Goal: Browse casually: Explore the website without a specific task or goal

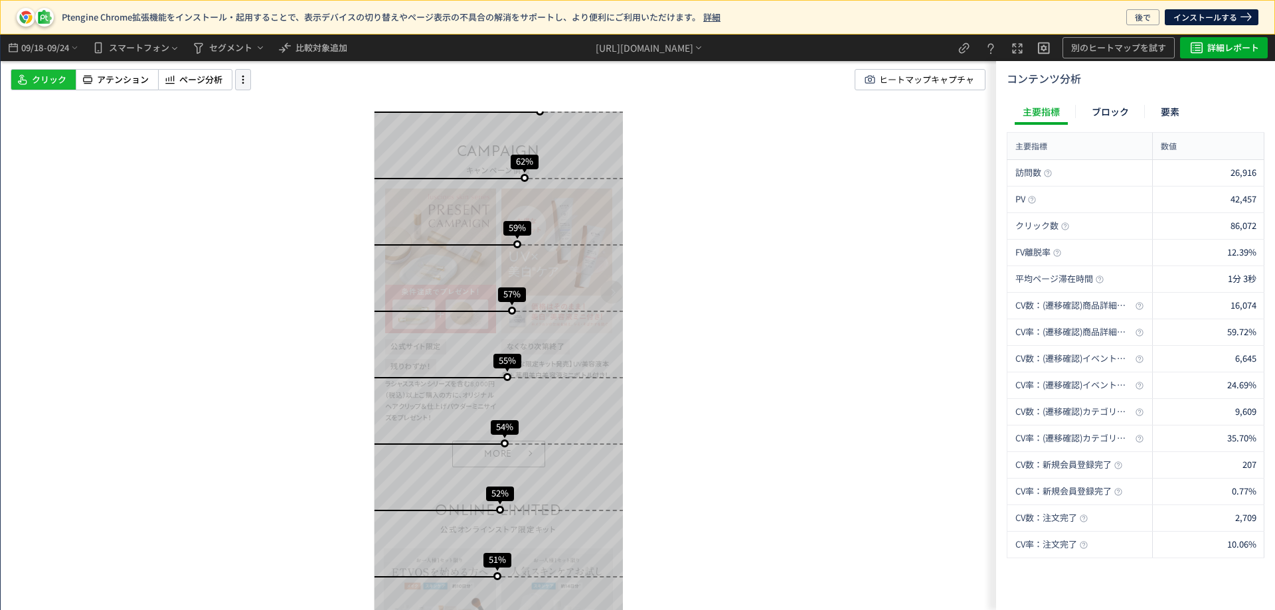
click at [246, 76] on icon at bounding box center [243, 79] width 16 height 15
click at [164, 73] on icon at bounding box center [169, 80] width 13 height 16
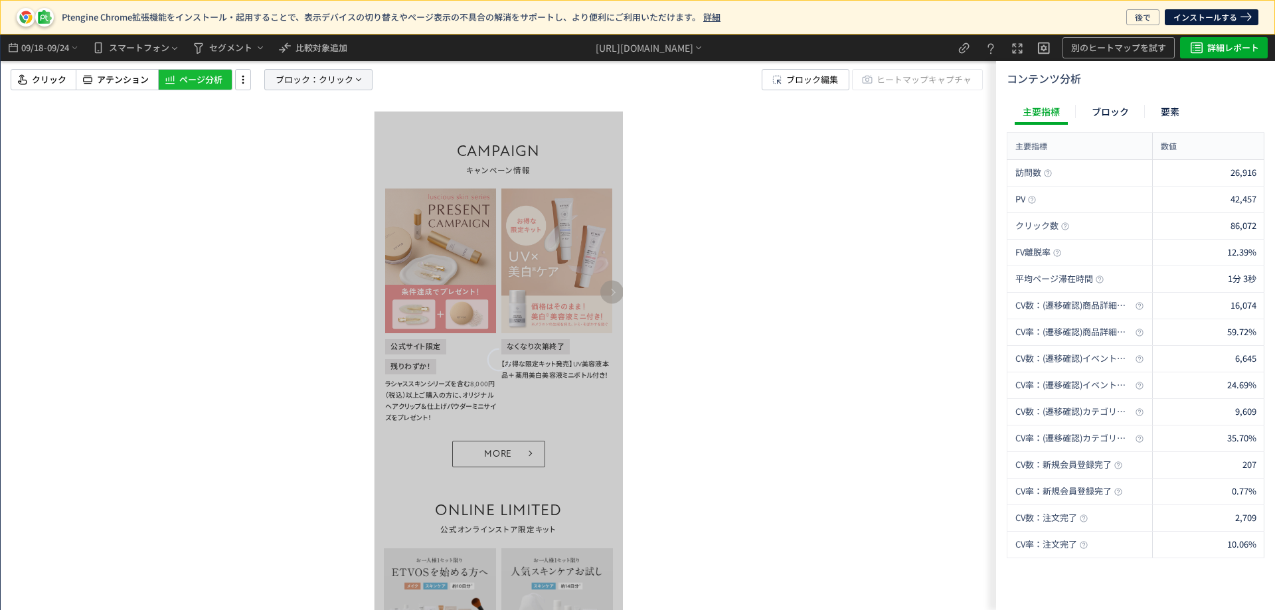
click at [301, 80] on span "ブロック：" at bounding box center [297, 80] width 43 height 20
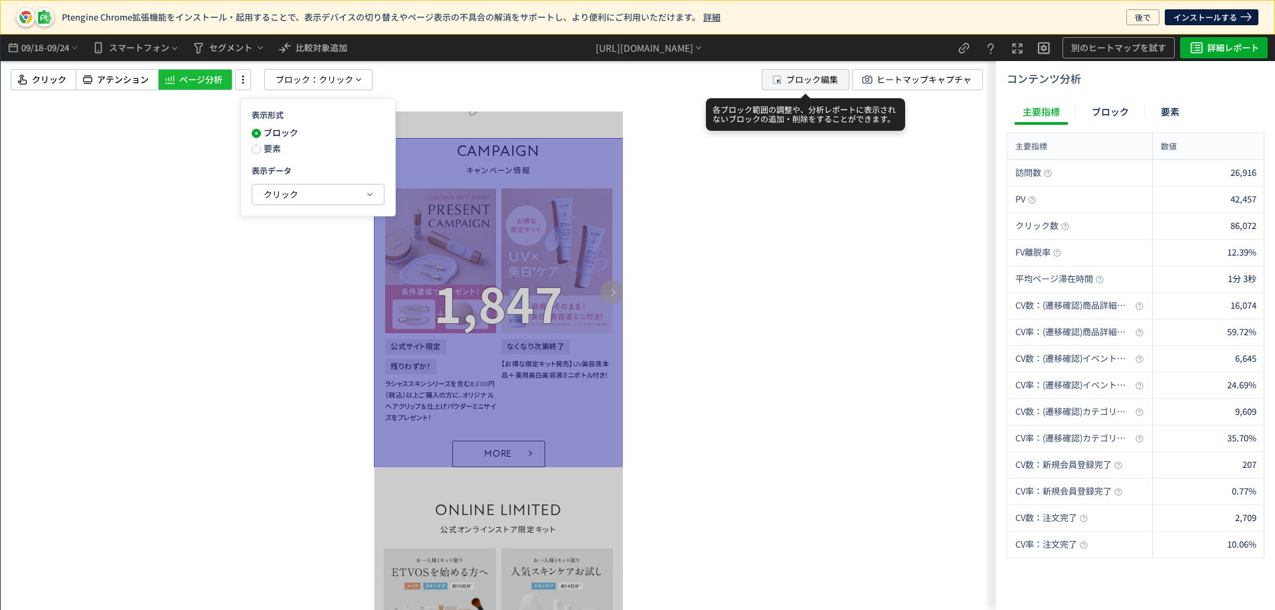
click at [786, 79] on span "ブロック編集" at bounding box center [812, 80] width 52 height 20
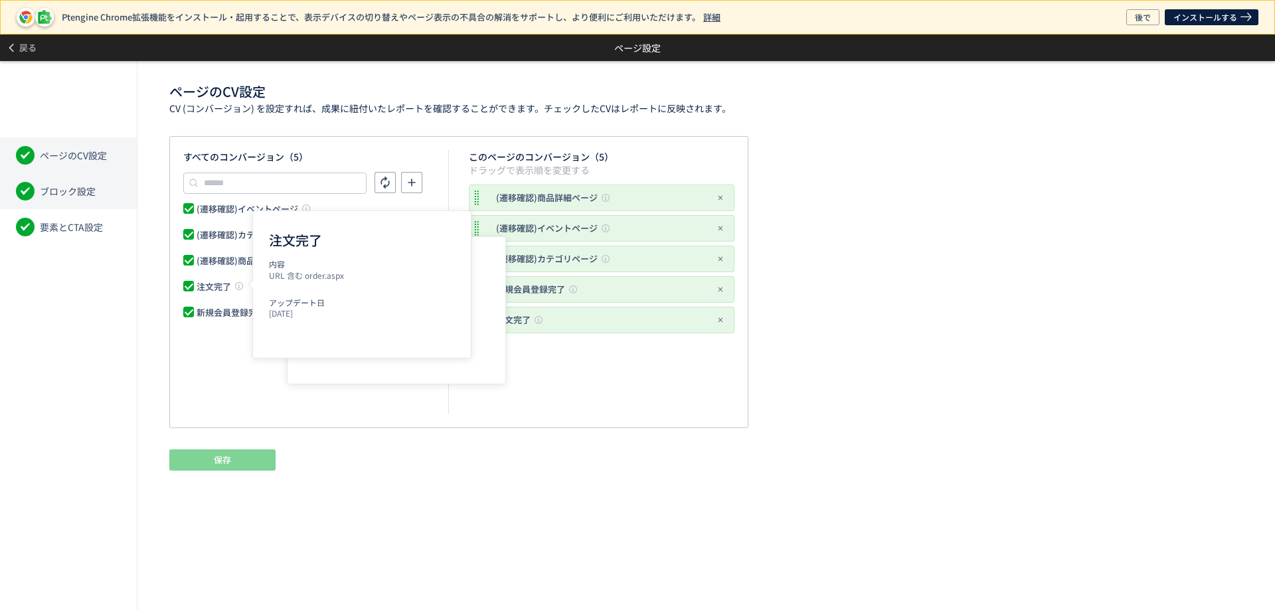
click at [88, 203] on li "ブロック設定" at bounding box center [68, 191] width 137 height 36
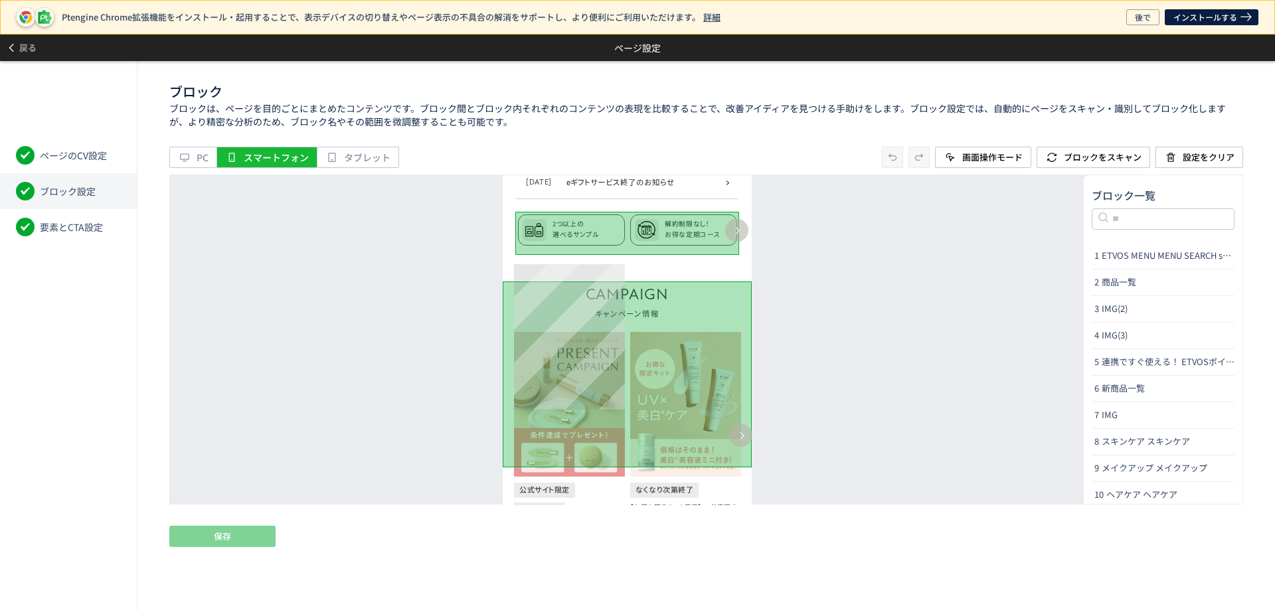
scroll to position [531, 0]
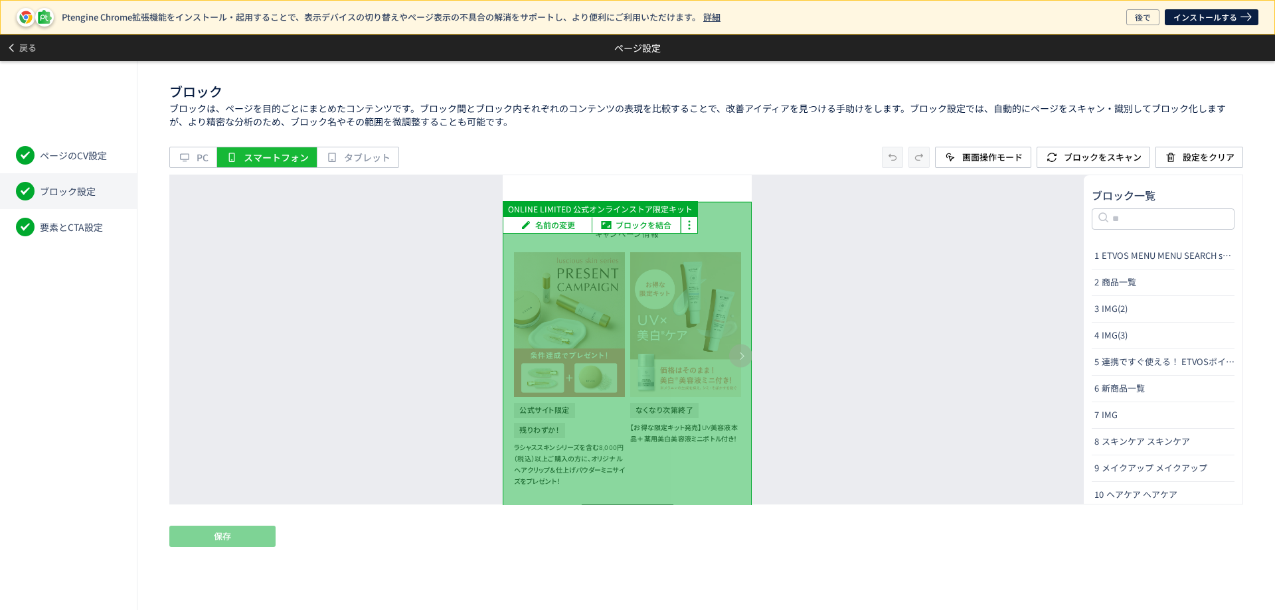
click at [560, 331] on div at bounding box center [626, 365] width 249 height 329
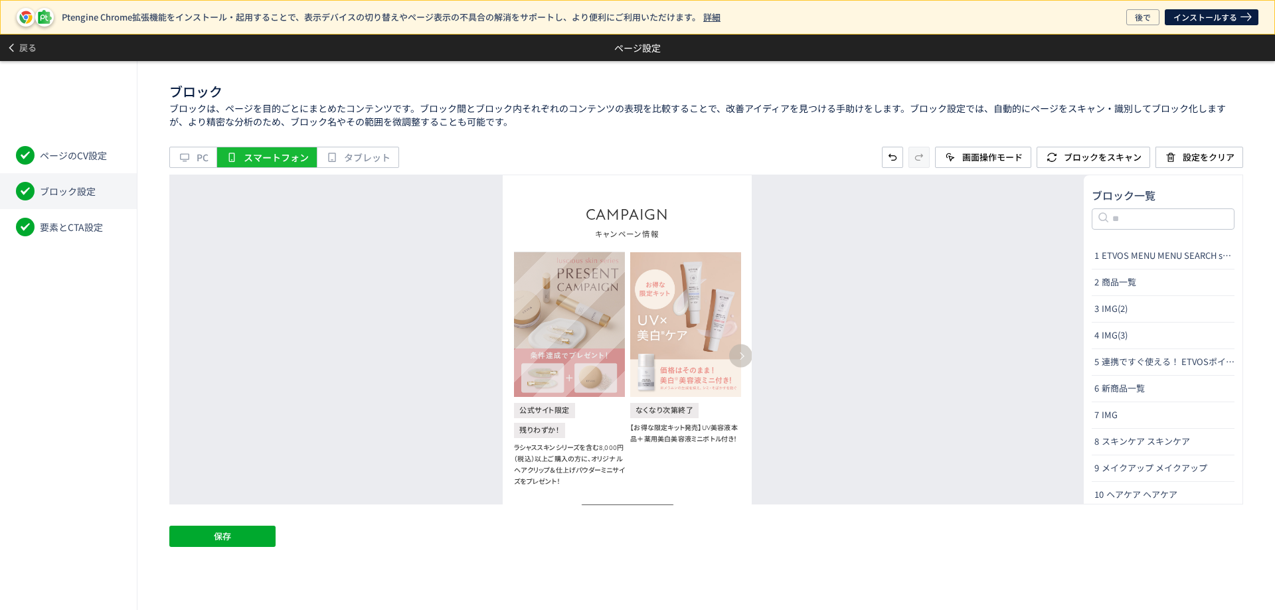
click at [562, 321] on img at bounding box center [568, 324] width 111 height 145
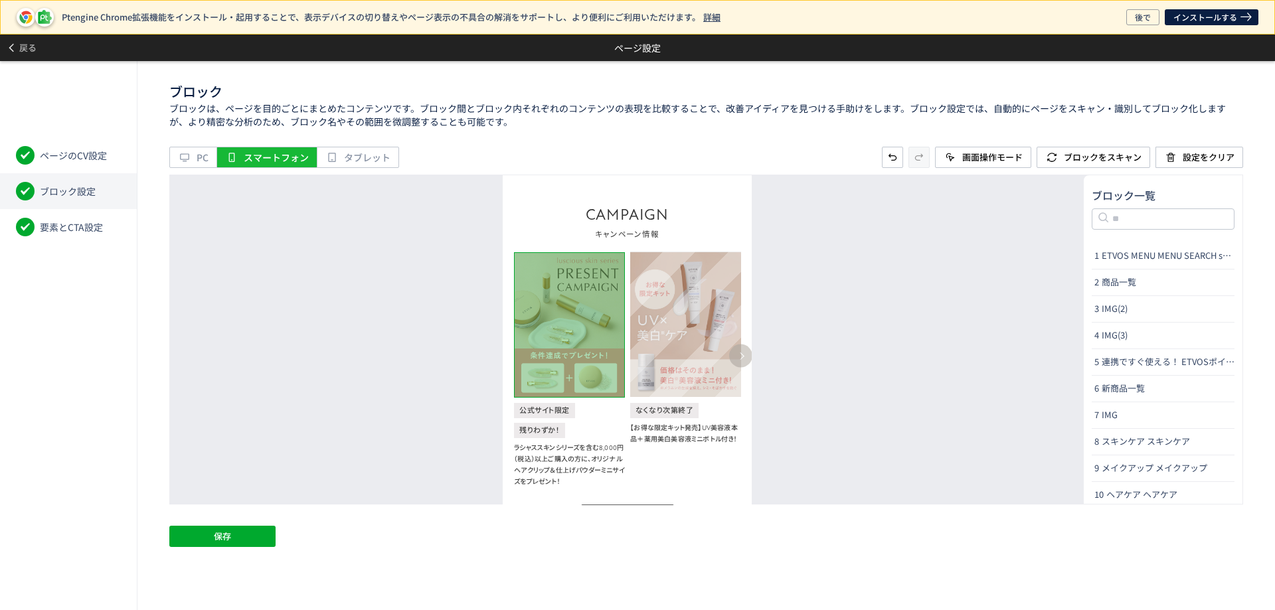
click at [655, 315] on img at bounding box center [684, 324] width 111 height 145
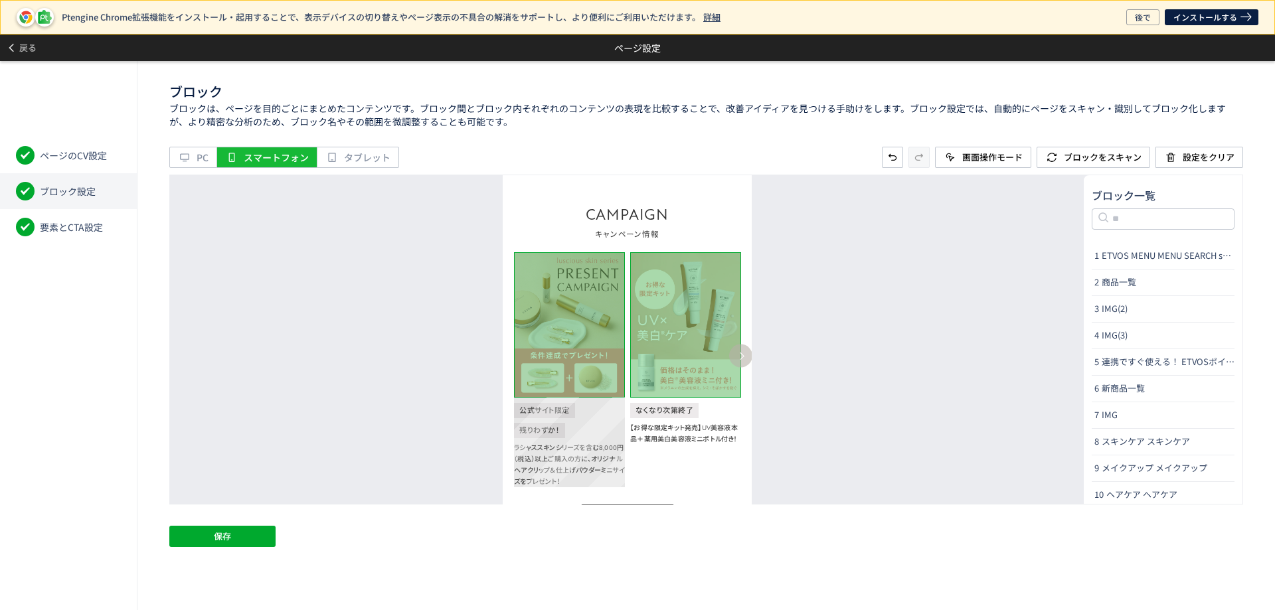
click at [566, 426] on p "公式サイト限定 残りわずか！ ラシャススキンシリーズを含む8,000円（税込）以上ご購入の方に、オリジナルヘアクリップ＆仕上げパウダーミニサイズをプレゼント！" at bounding box center [568, 441] width 111 height 90
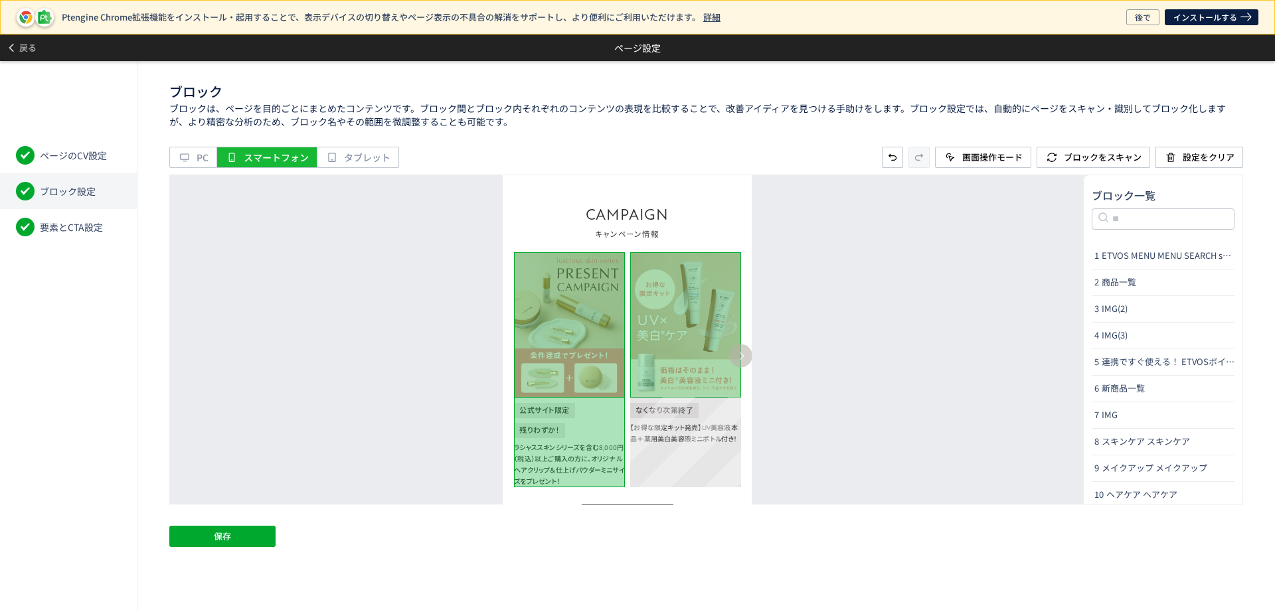
click at [689, 418] on p "なくなり次第終了 【お得な限定キット発売】UV美容液本品＋薬用美白美容液ミニボトル付き！" at bounding box center [684, 441] width 111 height 90
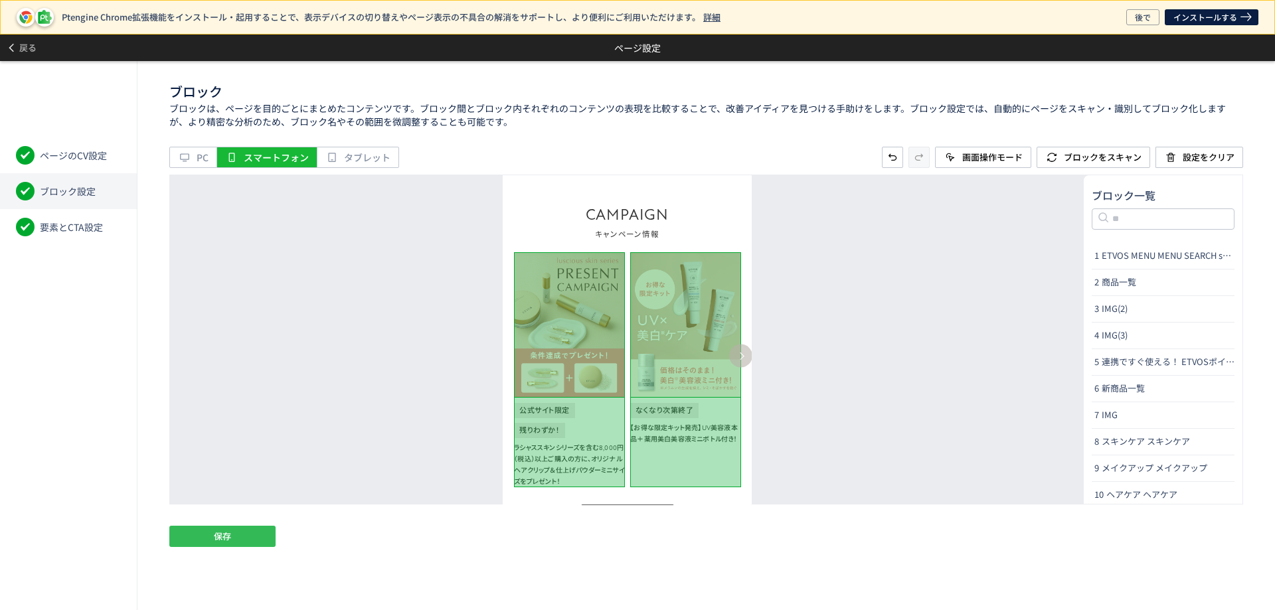
click at [232, 537] on button "保存" at bounding box center [222, 536] width 106 height 21
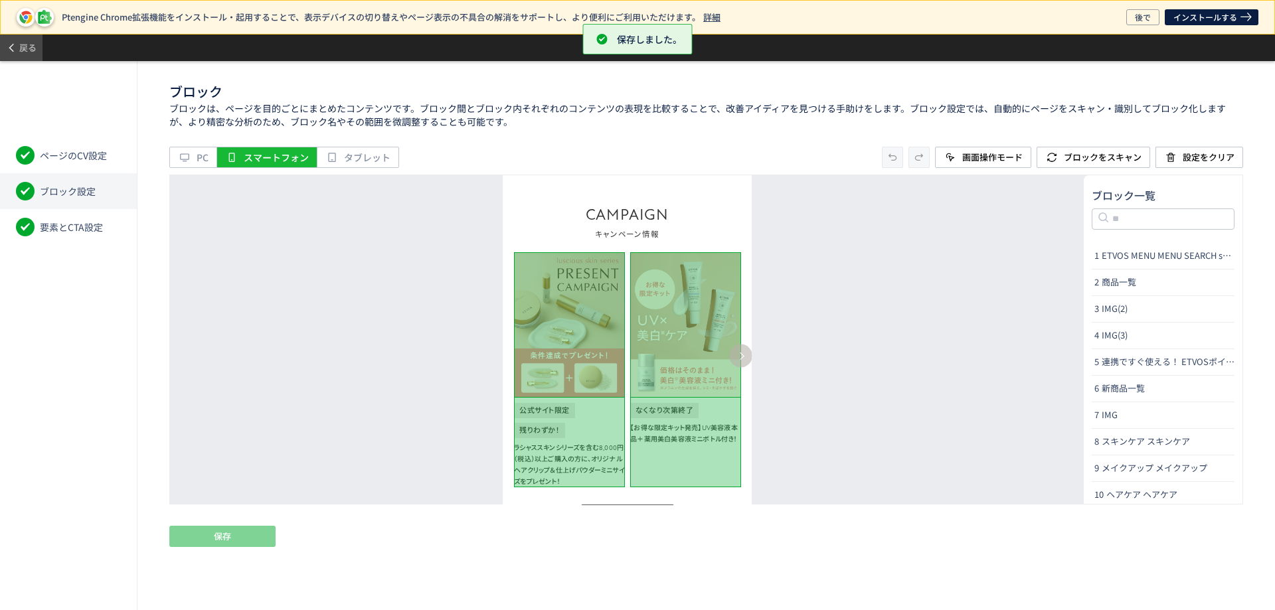
click at [30, 43] on span "戻る" at bounding box center [27, 47] width 17 height 21
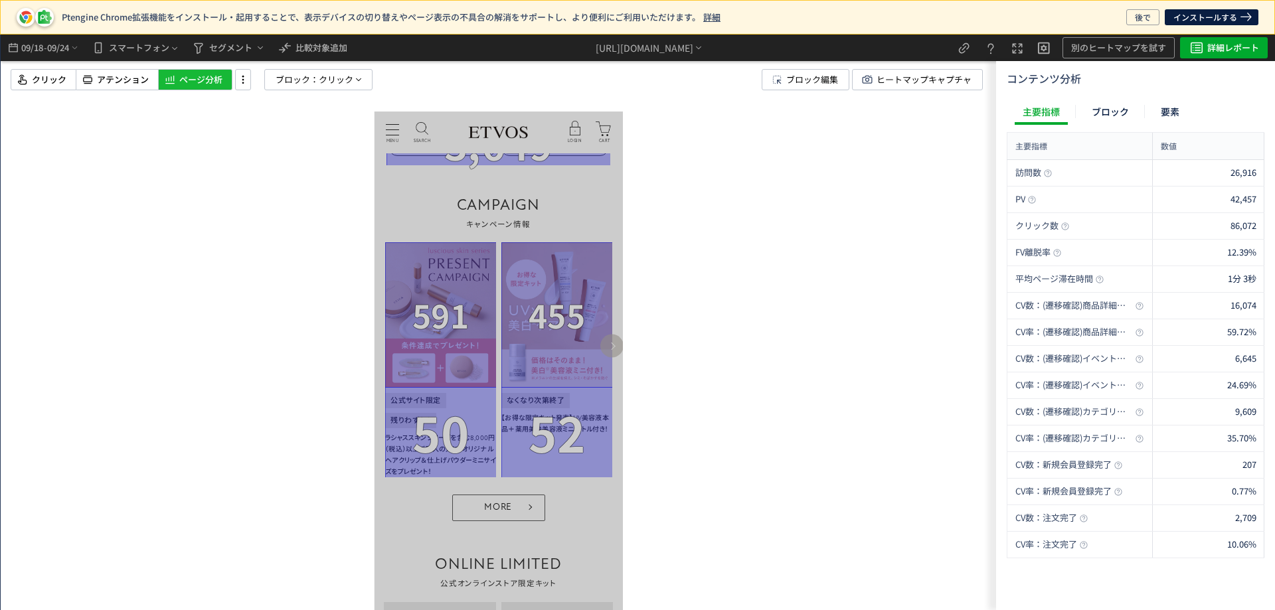
scroll to position [465, 0]
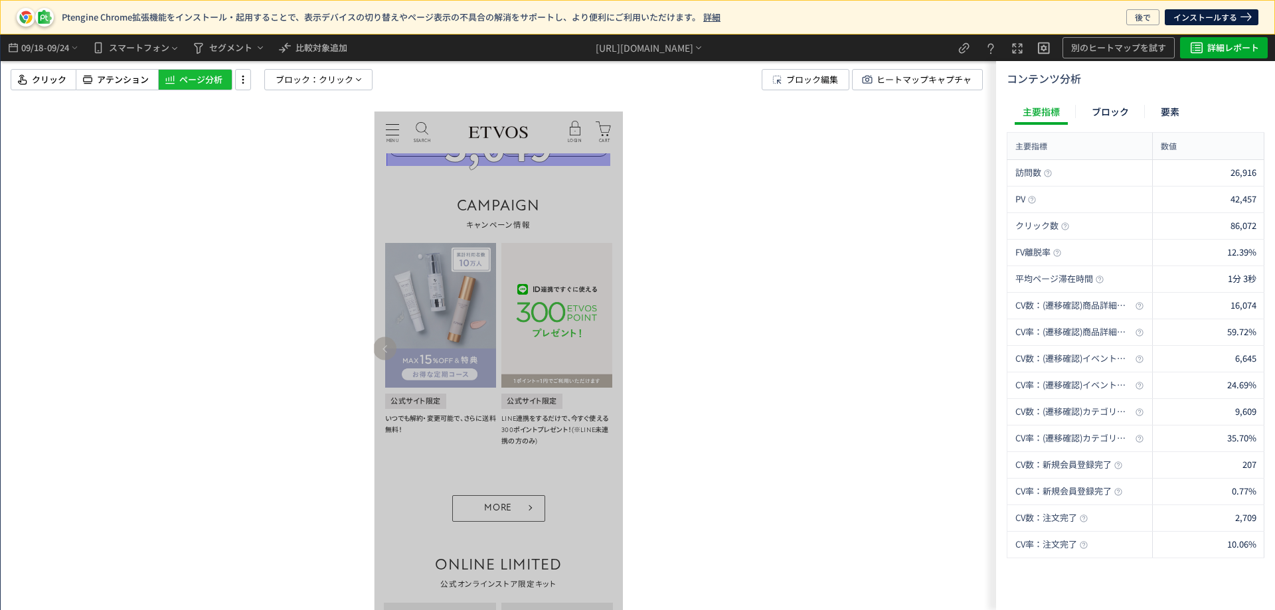
click at [459, 293] on img at bounding box center [440, 315] width 111 height 145
click at [812, 80] on span "ブロック編集" at bounding box center [812, 80] width 52 height 20
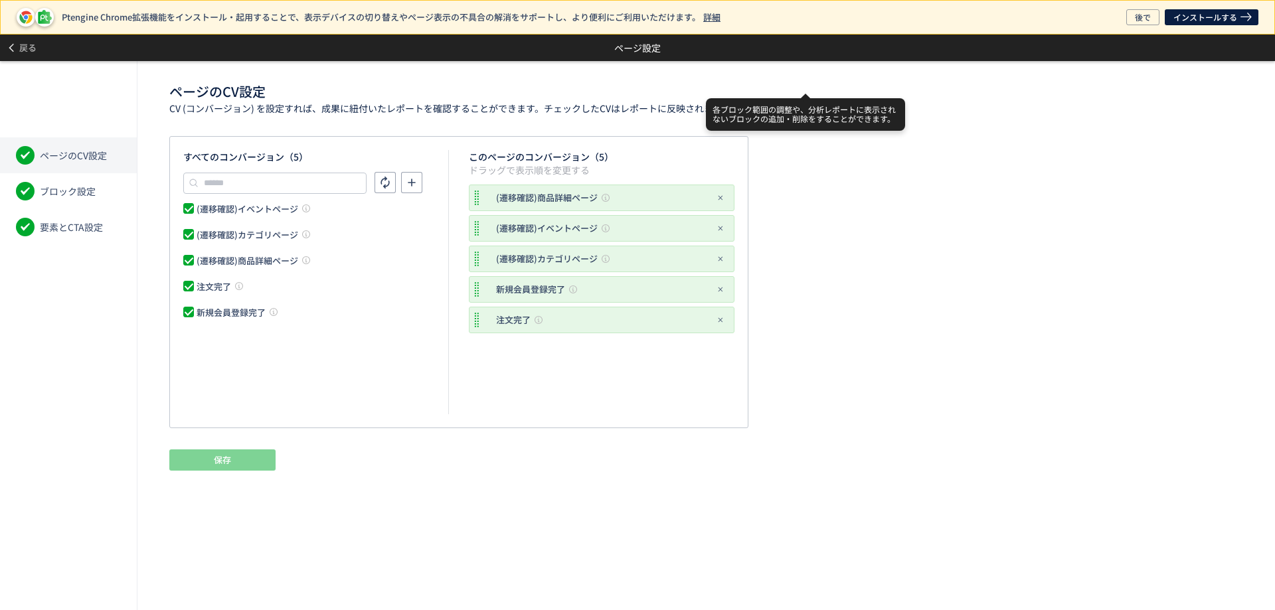
scroll to position [0, 0]
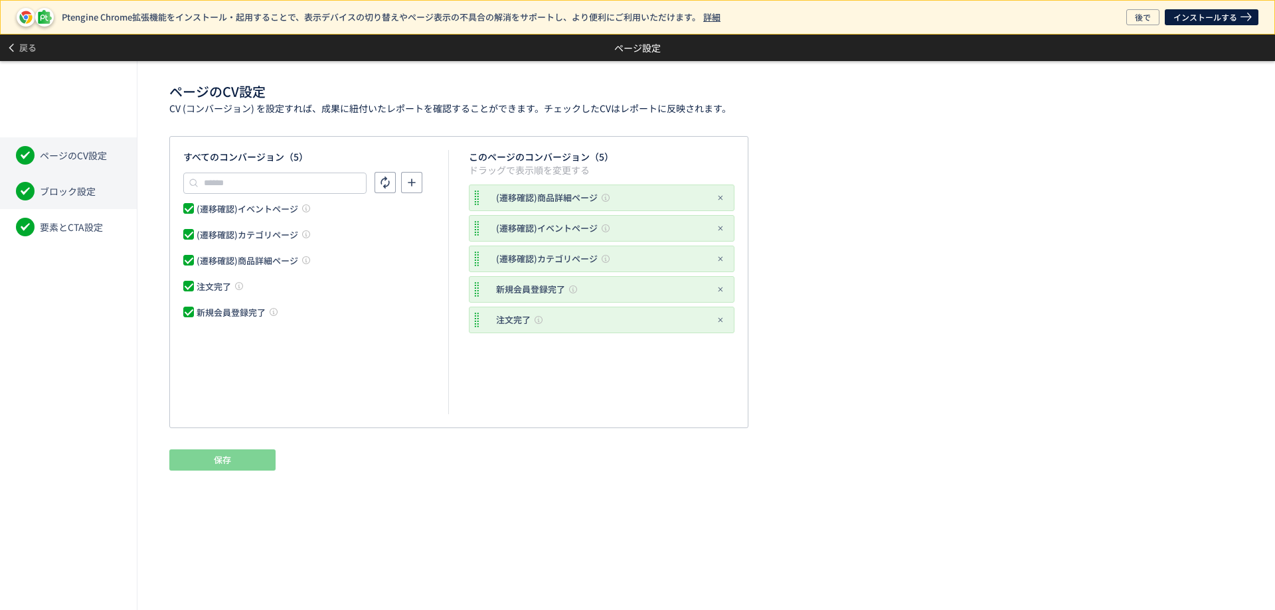
click at [91, 192] on span "ブロック設定" at bounding box center [68, 191] width 56 height 13
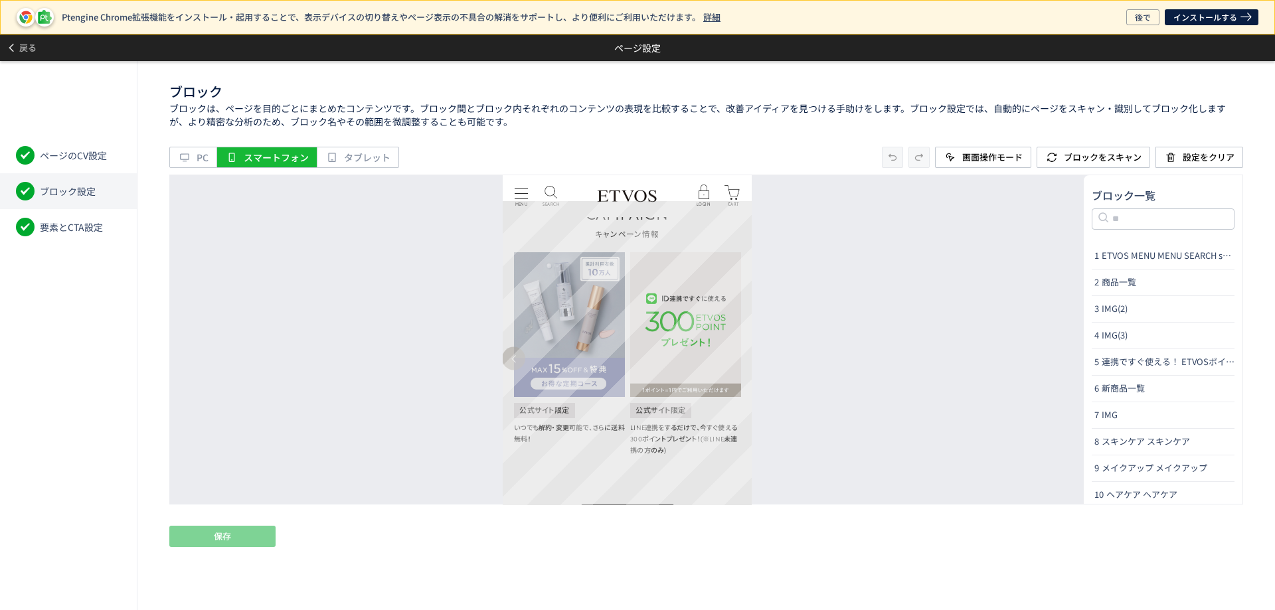
drag, startPoint x: 669, startPoint y: 297, endPoint x: 490, endPoint y: 301, distance: 178.6
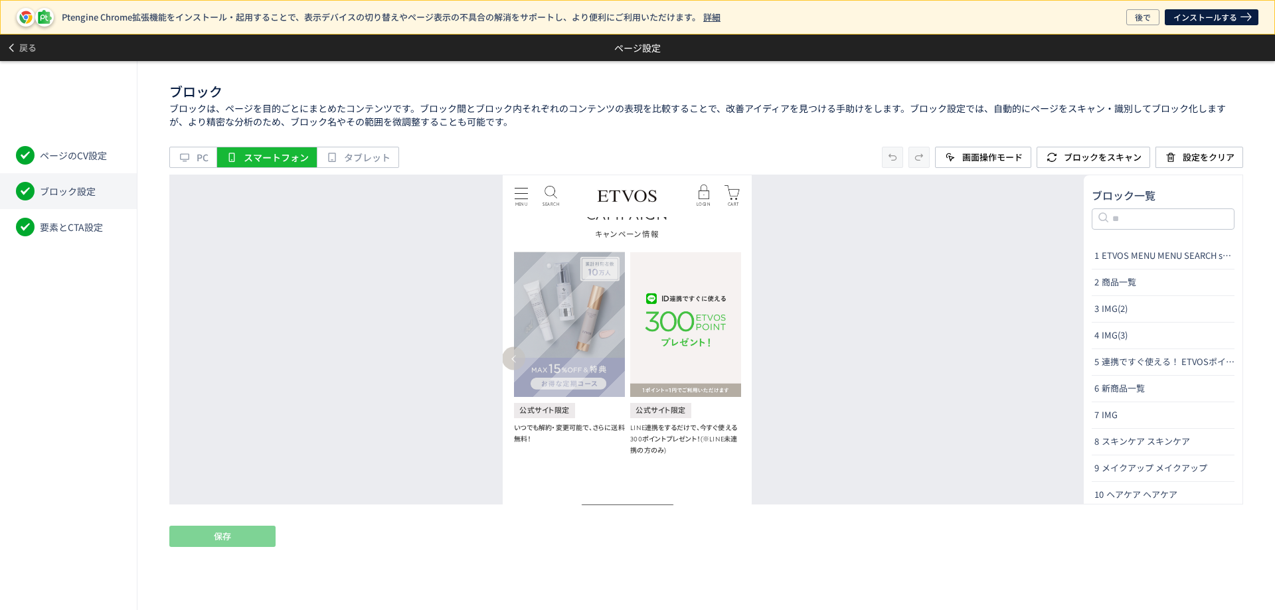
click at [582, 293] on img at bounding box center [568, 324] width 111 height 145
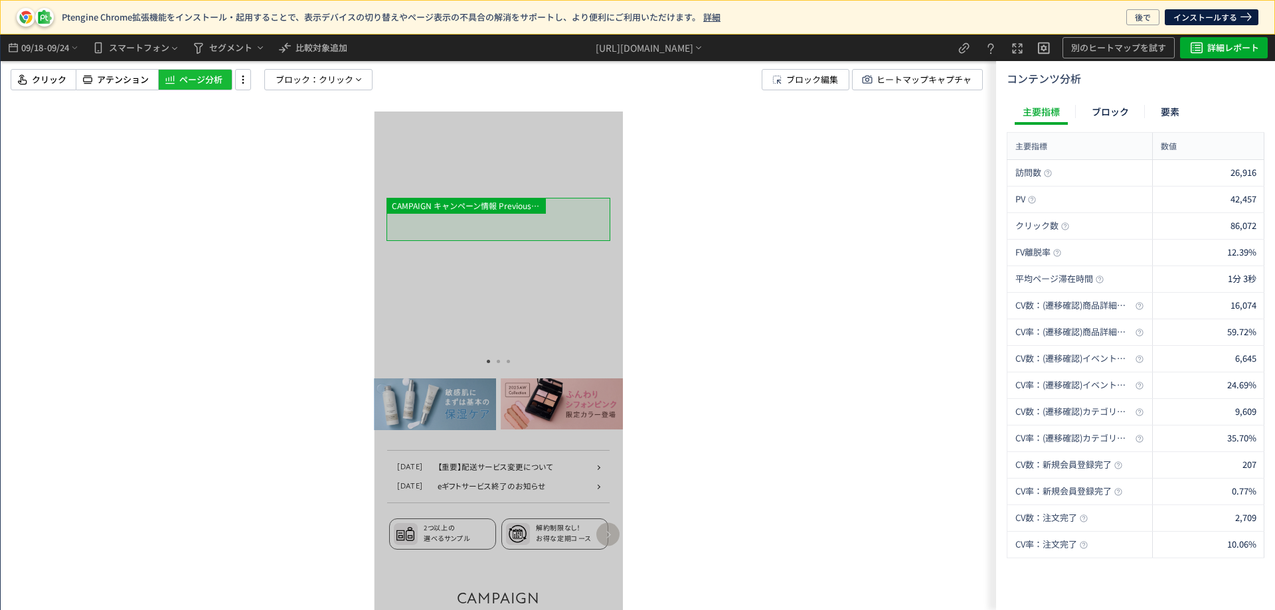
scroll to position [465, 0]
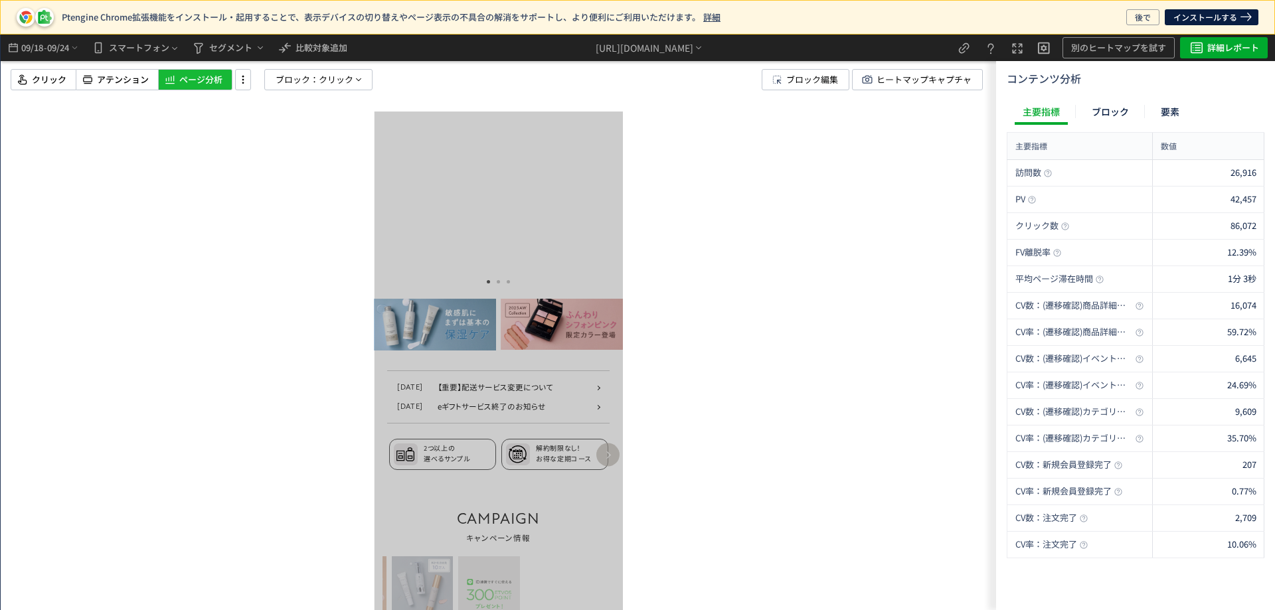
drag, startPoint x: 570, startPoint y: 319, endPoint x: 430, endPoint y: 320, distance: 140.1
click at [386, 556] on img at bounding box center [355, 596] width 61 height 80
drag, startPoint x: 483, startPoint y: 316, endPoint x: 623, endPoint y: 322, distance: 139.6
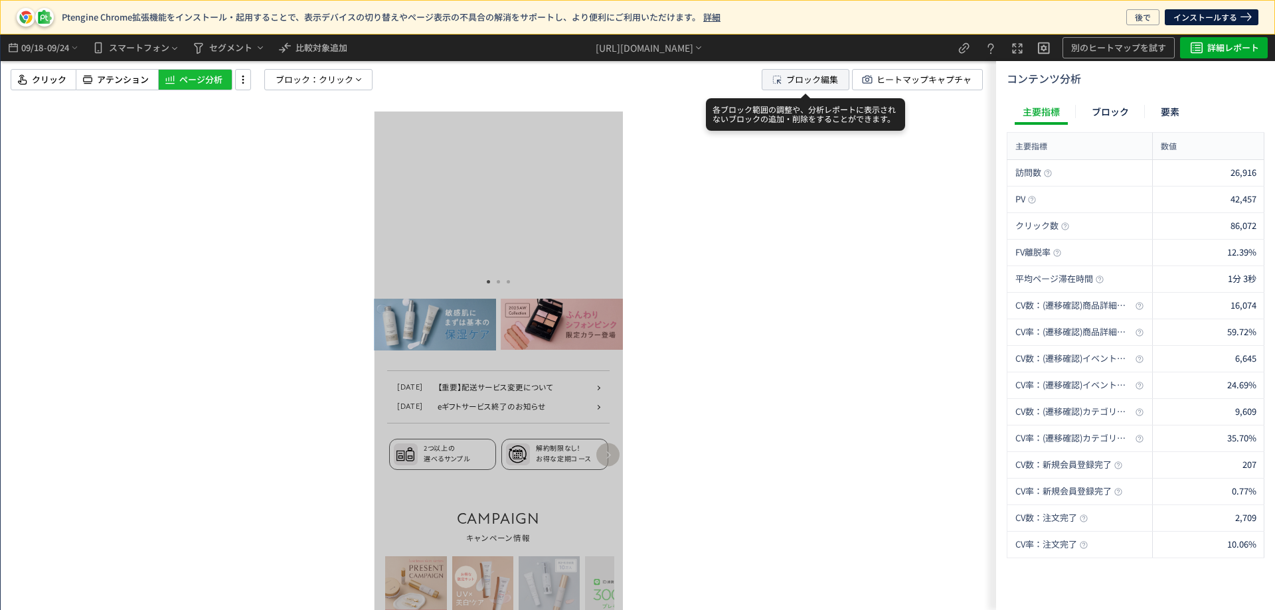
click at [780, 88] on span "ブロック編集" at bounding box center [804, 80] width 68 height 20
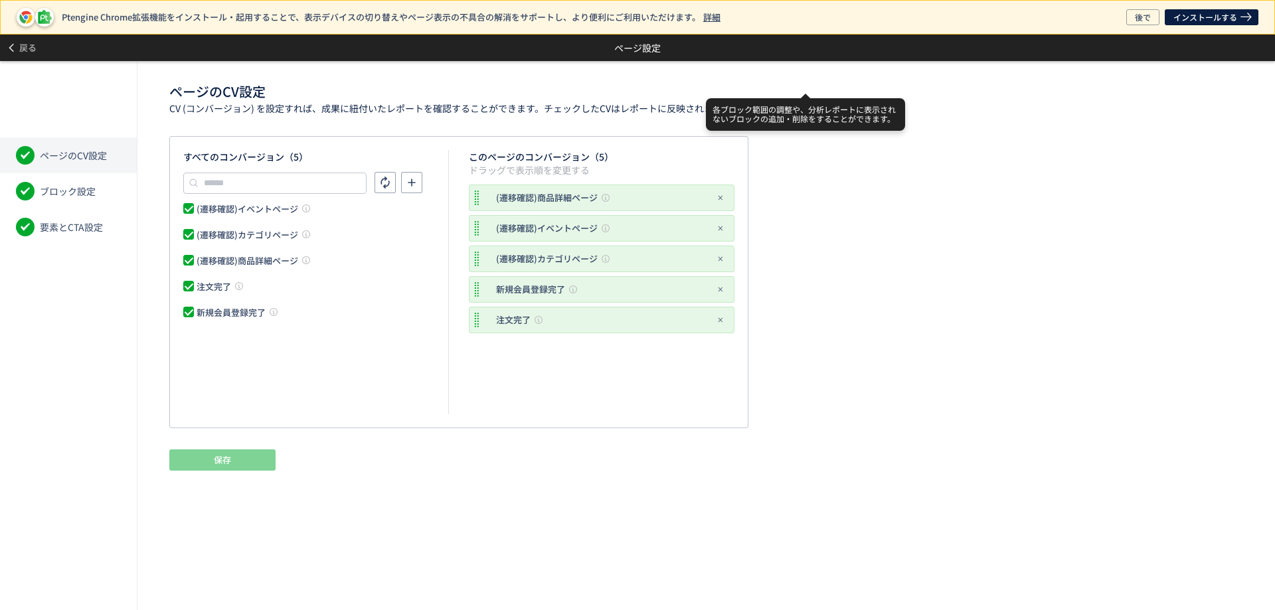
scroll to position [0, 0]
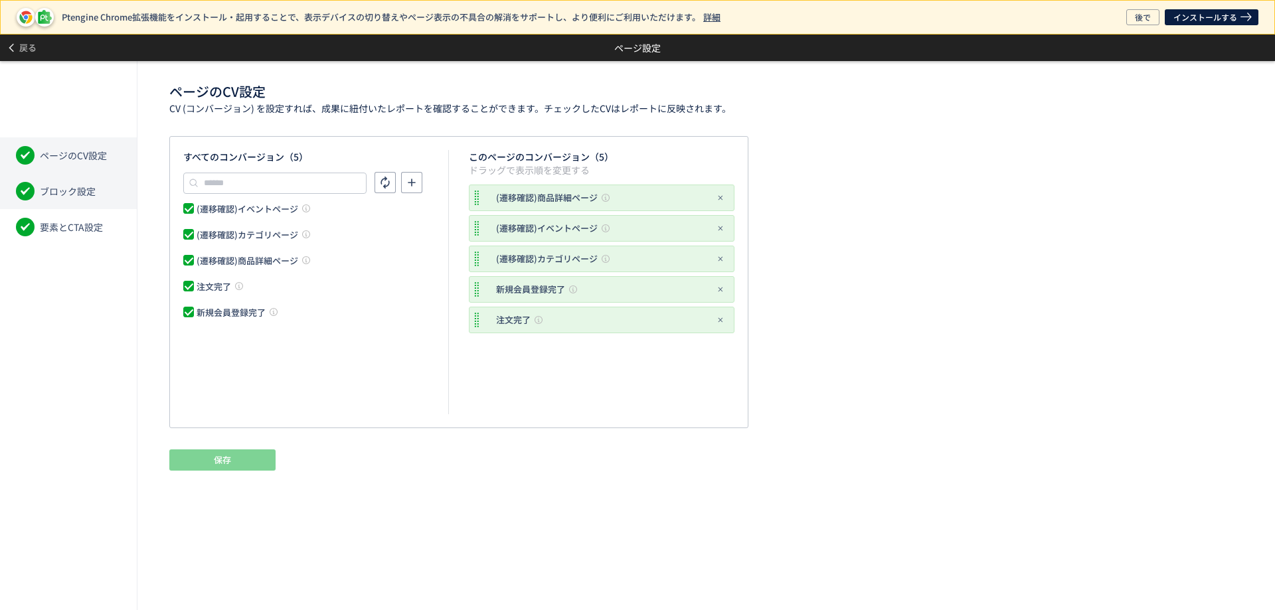
click at [80, 206] on li "ブロック設定" at bounding box center [68, 191] width 137 height 36
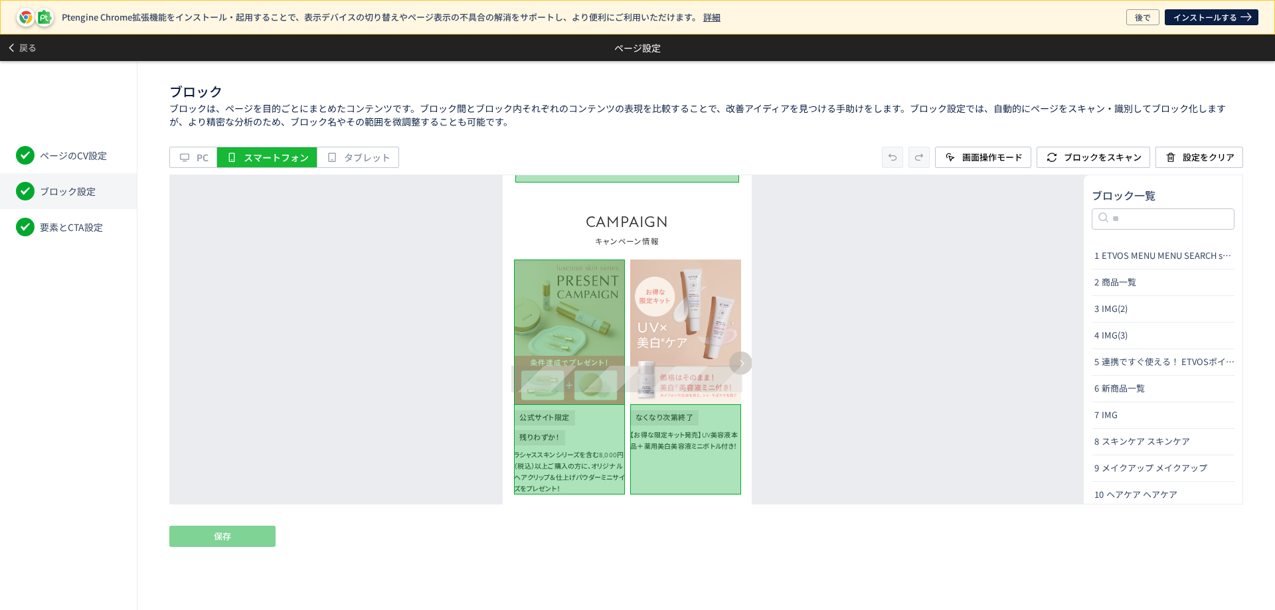
scroll to position [531, 0]
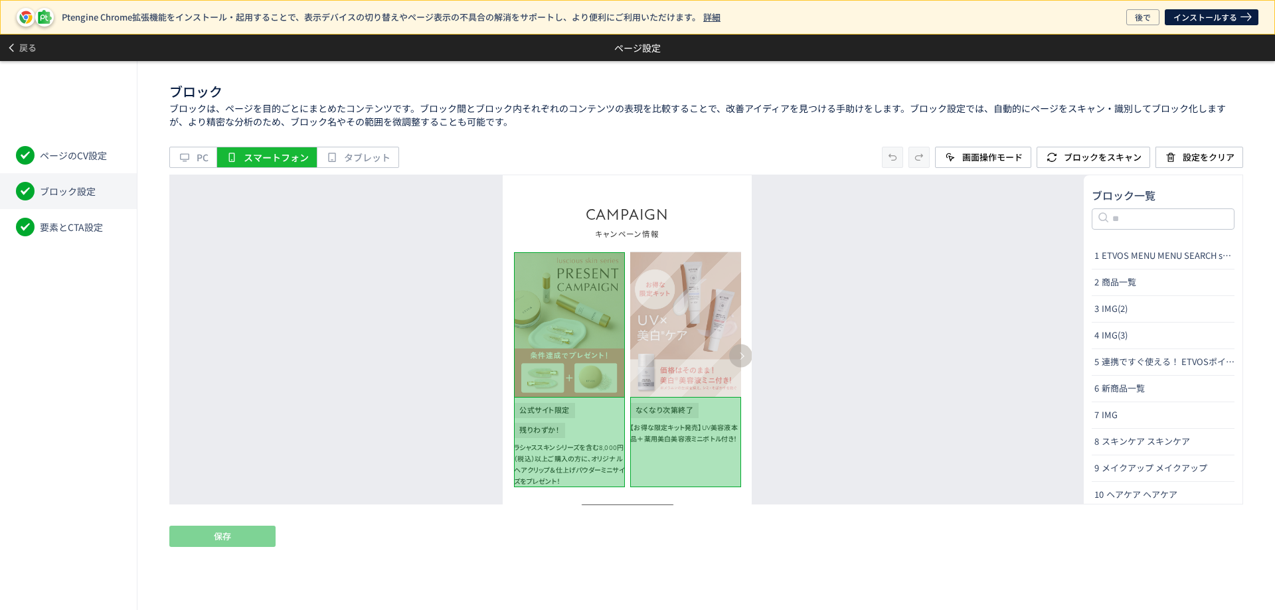
click at [708, 333] on img at bounding box center [684, 324] width 111 height 145
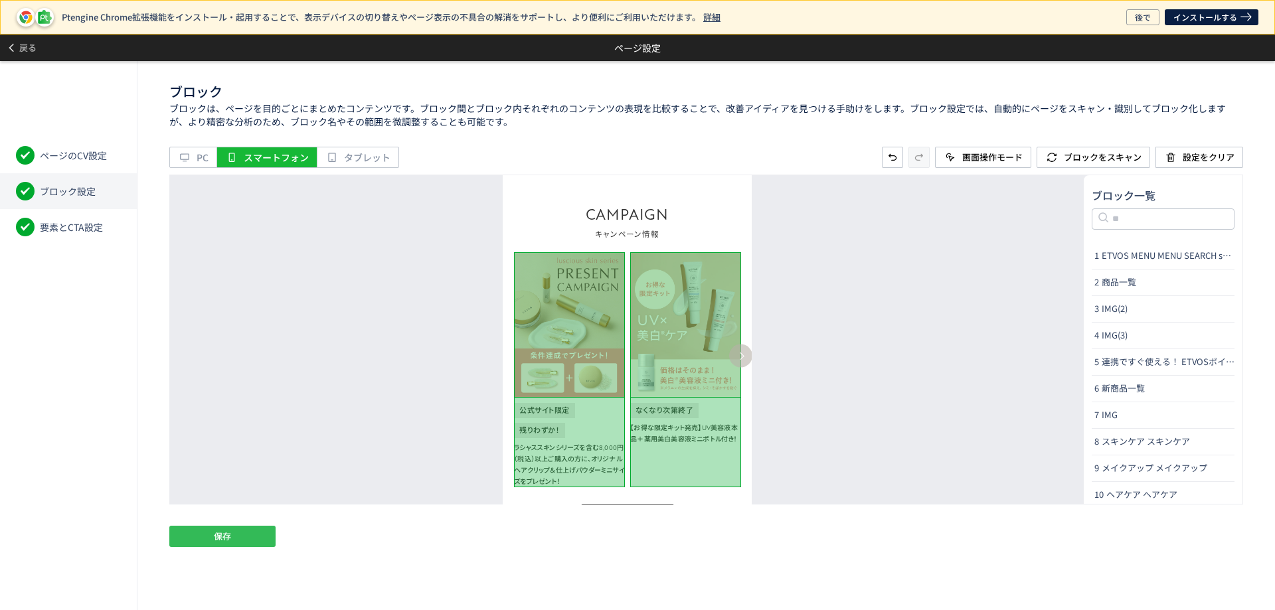
click at [256, 530] on button "保存" at bounding box center [222, 536] width 106 height 21
click at [511, 351] on div "Previous 公式サイト限定 残りわずか！ ラシャススキンシリーズを含む8,000円（税込）以上ご購入の方に、オリジナルヘアクリップ＆仕上げパウダーミニサ…" at bounding box center [627, 370] width 232 height 236
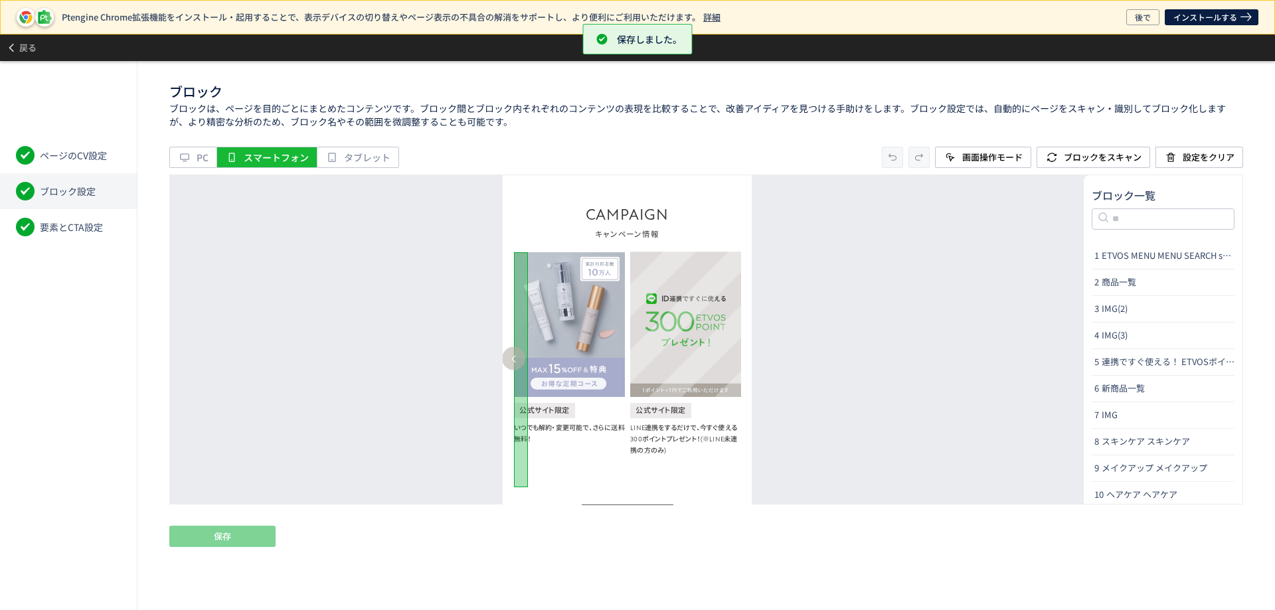
click at [695, 338] on img at bounding box center [684, 324] width 111 height 145
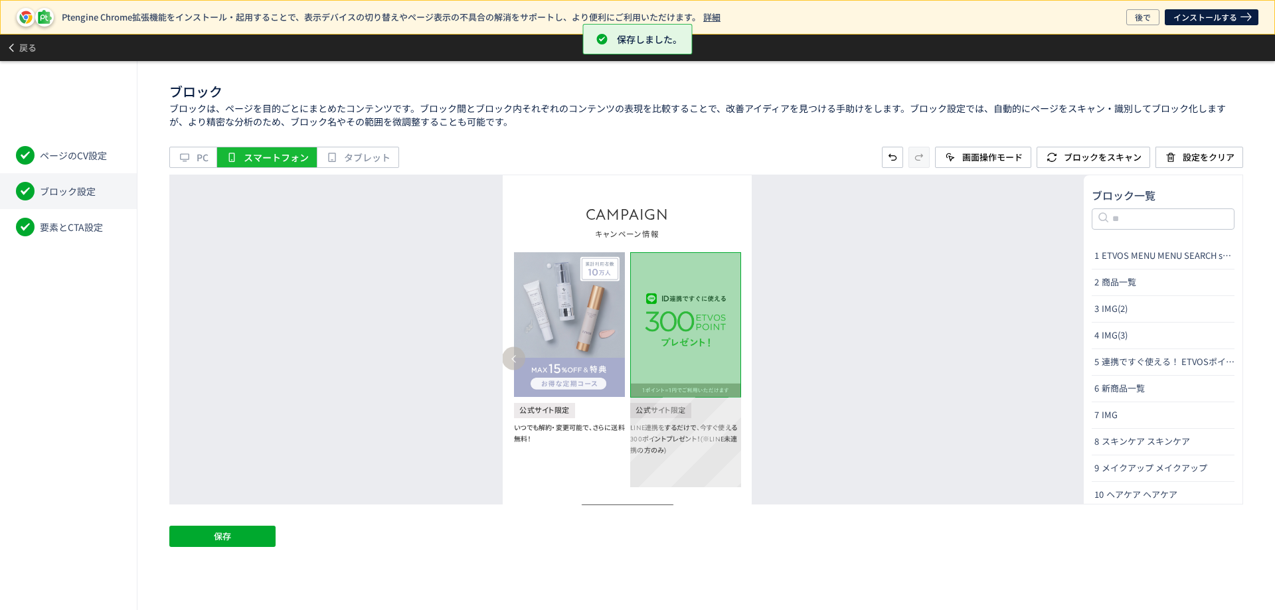
click at [691, 430] on p "公式サイト限定 LINE連携をするだけで、今すぐ使える300ポイントプレゼント！(※LINE未連携の方のみ)" at bounding box center [684, 441] width 111 height 90
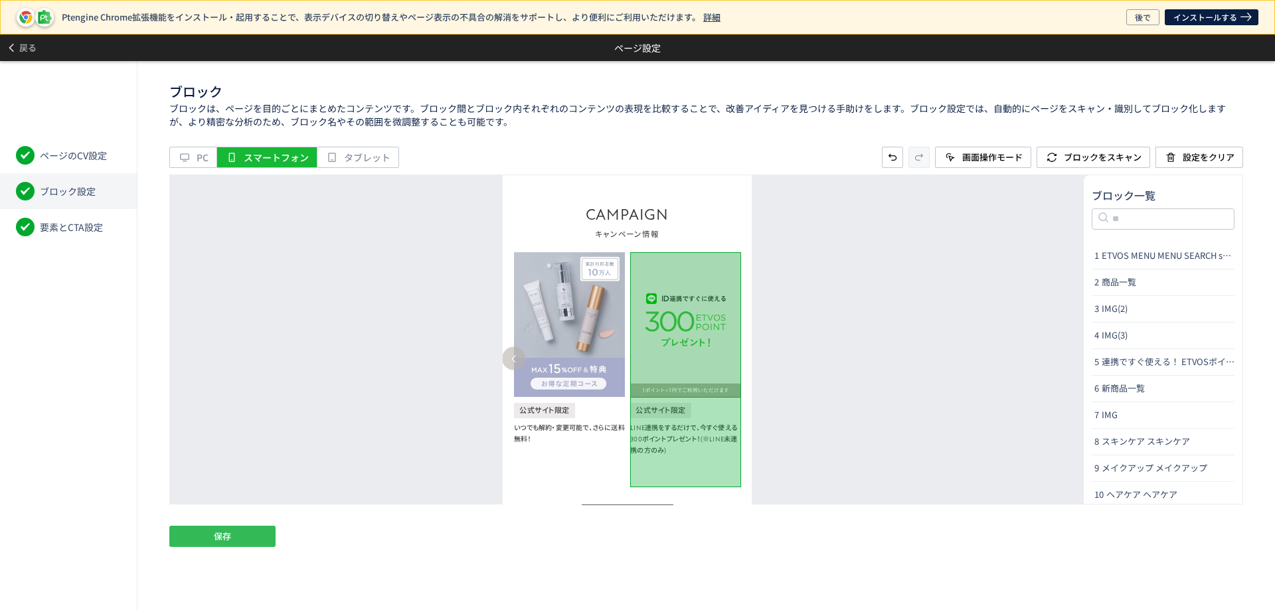
click at [246, 538] on button "保存" at bounding box center [222, 536] width 106 height 21
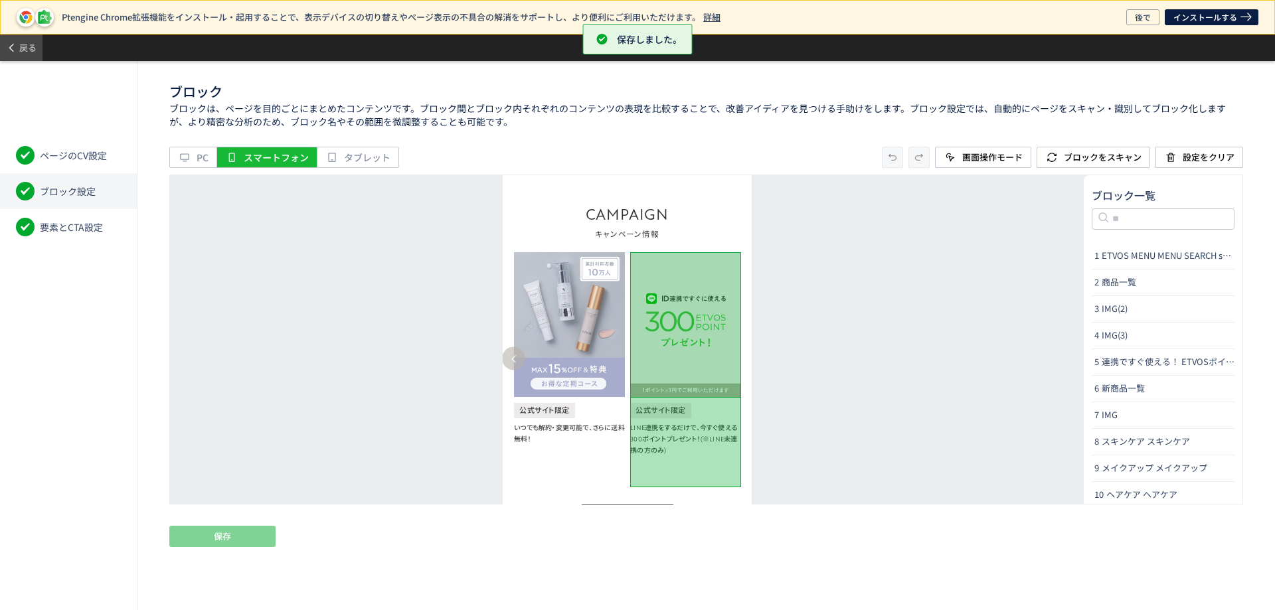
click at [35, 43] on span "戻る" at bounding box center [27, 47] width 17 height 21
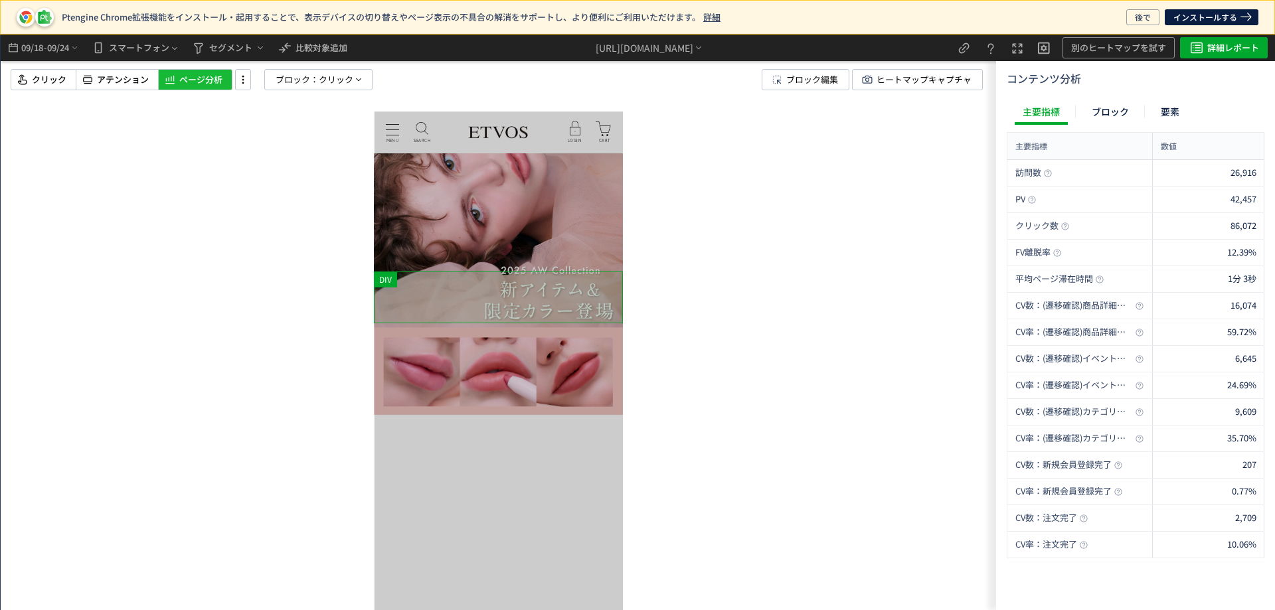
scroll to position [0, 0]
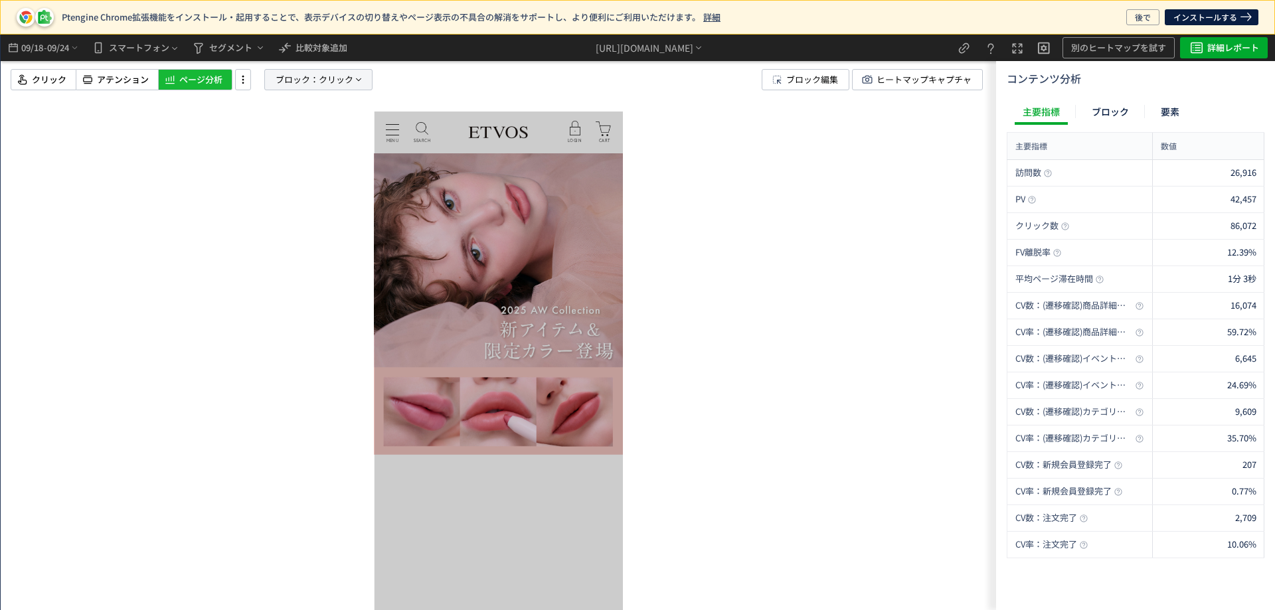
click at [303, 80] on span "ブロック：" at bounding box center [297, 80] width 43 height 20
click at [289, 191] on span "クリック" at bounding box center [281, 194] width 35 height 13
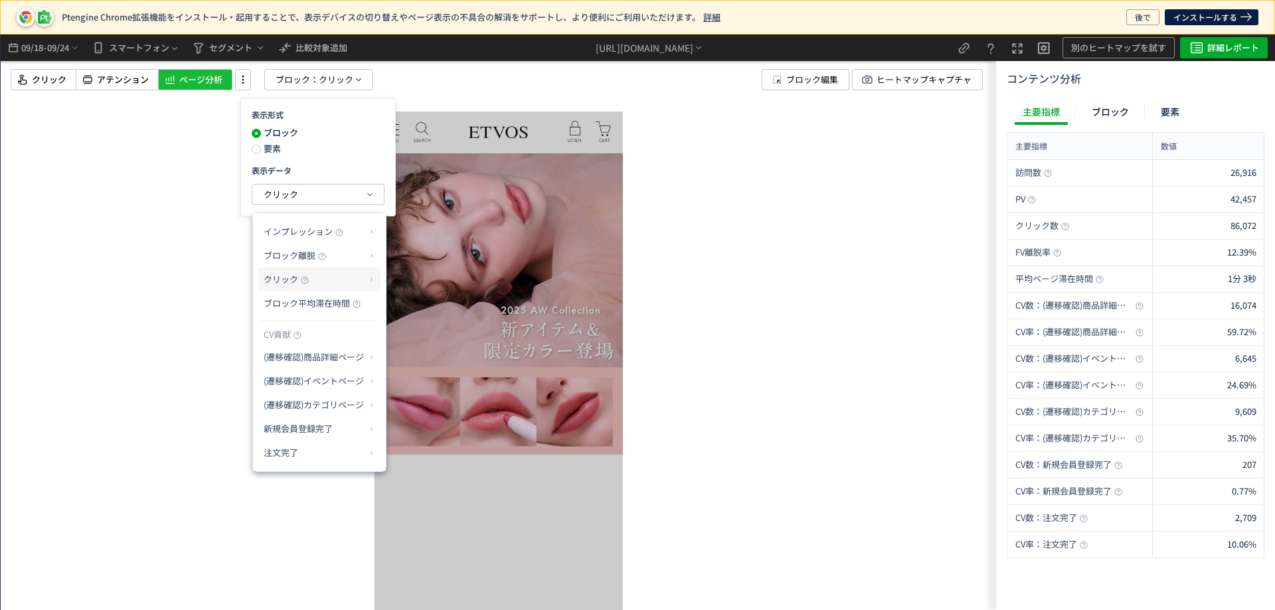
click at [326, 279] on p "クリック" at bounding box center [315, 279] width 102 height 23
click at [436, 317] on li "クリック率" at bounding box center [424, 311] width 71 height 24
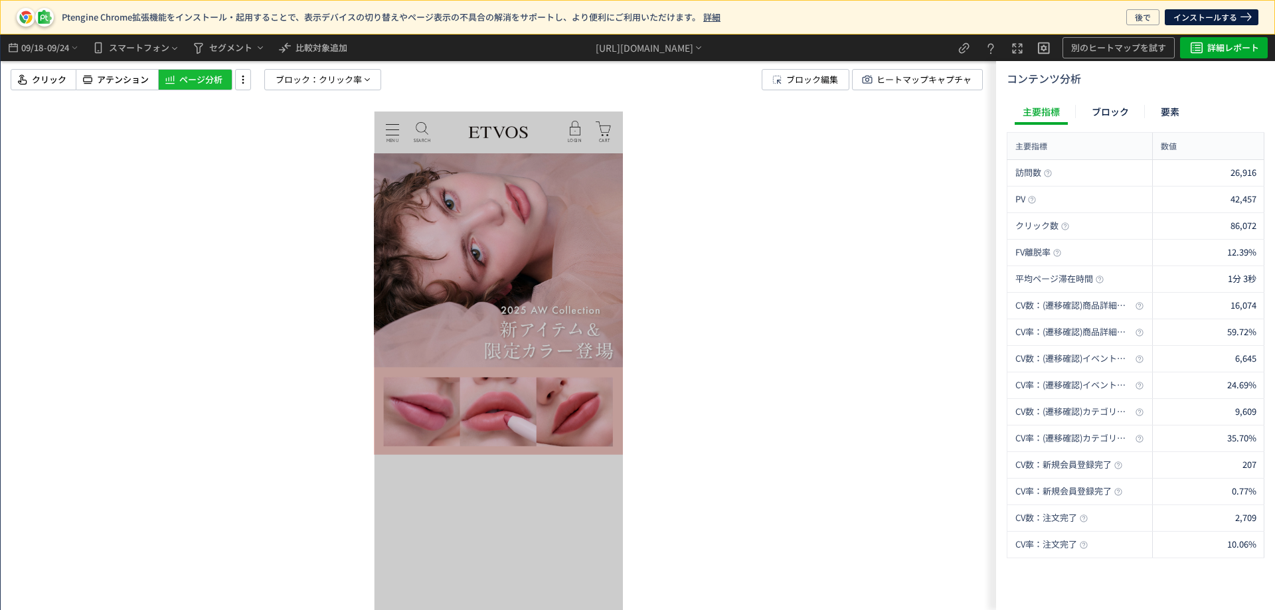
drag, startPoint x: 461, startPoint y: 310, endPoint x: 683, endPoint y: 320, distance: 221.3
click at [623, 320] on html "MENU MENU SEARCH よくある検索 パウダー ブラシ リップ お悩みから探す 日焼け 皮脂・テカリ クマ >お悩み一覧へ ラインから探す エイジン…" at bounding box center [498, 361] width 249 height 499
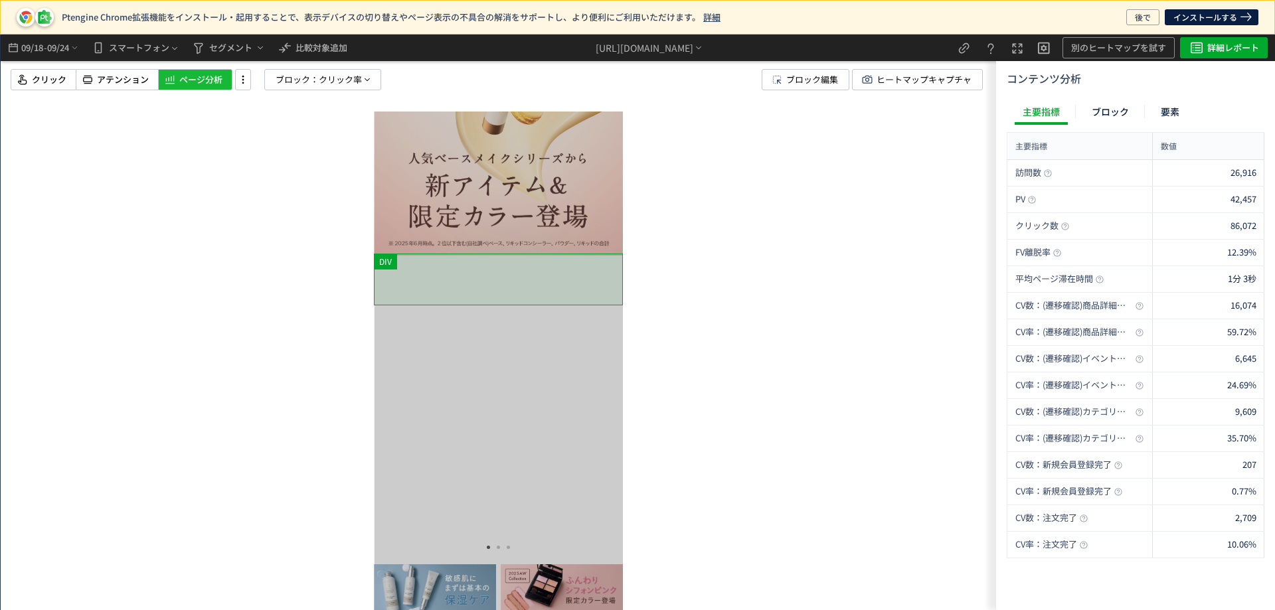
scroll to position [531, 0]
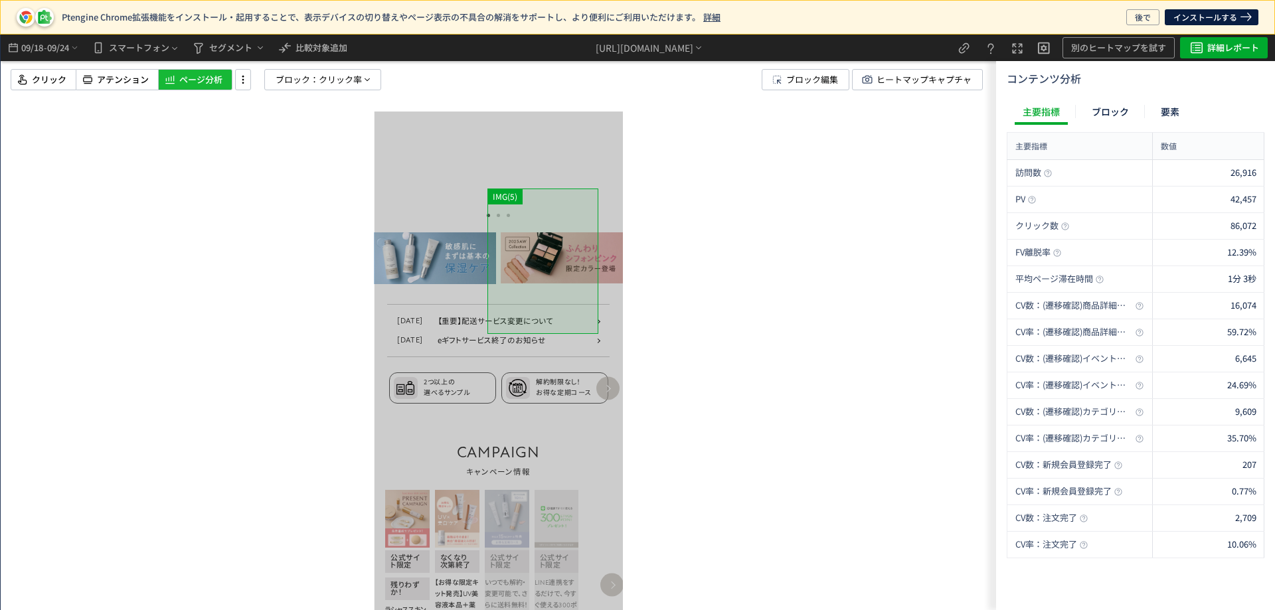
drag, startPoint x: 547, startPoint y: 297, endPoint x: 335, endPoint y: 297, distance: 212.5
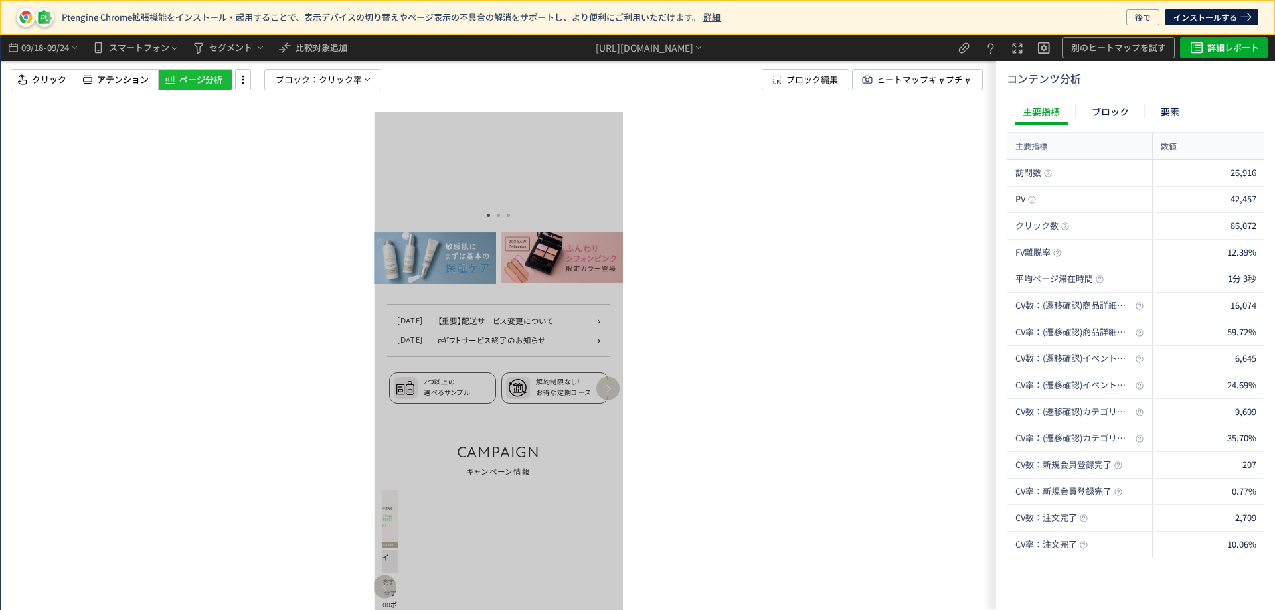
drag, startPoint x: 459, startPoint y: 296, endPoint x: 725, endPoint y: 303, distance: 265.7
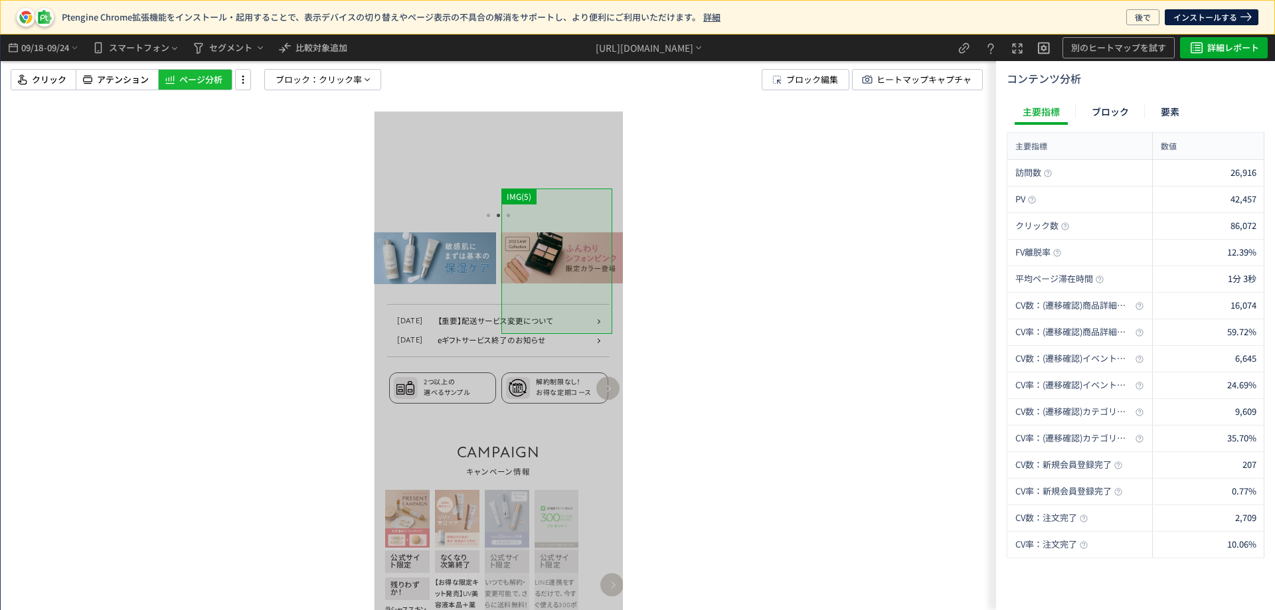
drag, startPoint x: 555, startPoint y: 299, endPoint x: 440, endPoint y: 307, distance: 115.8
click at [625, 490] on div at bounding box center [647, 562] width 44 height 145
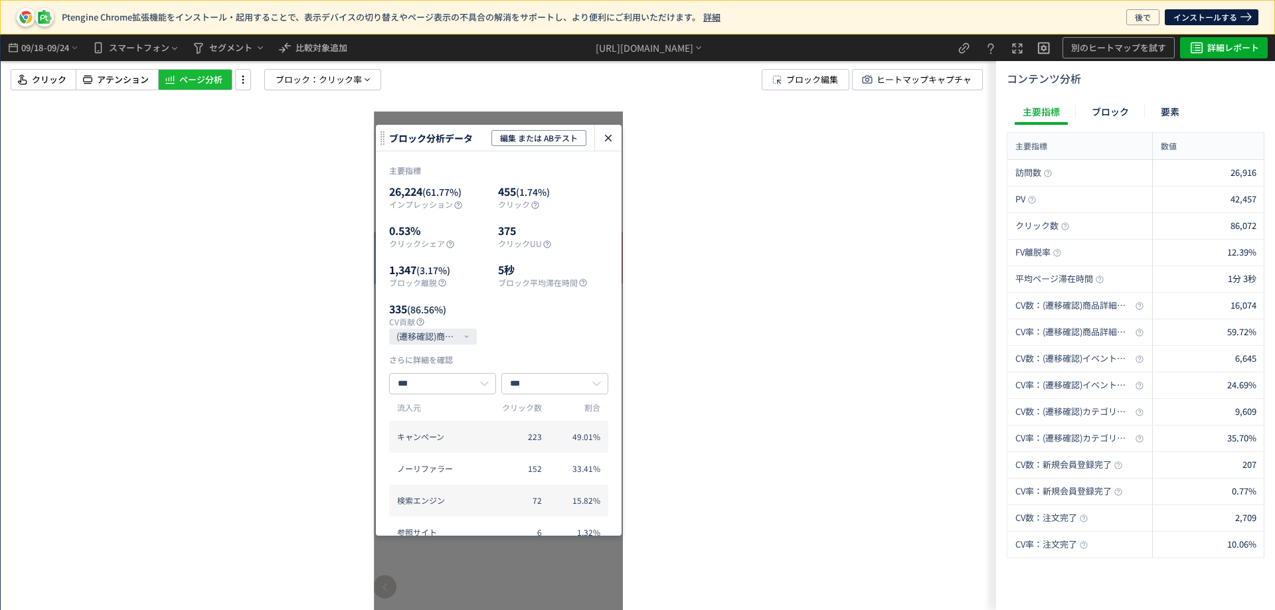
click at [614, 131] on icon "heatmap-click-data-modal" at bounding box center [608, 138] width 16 height 16
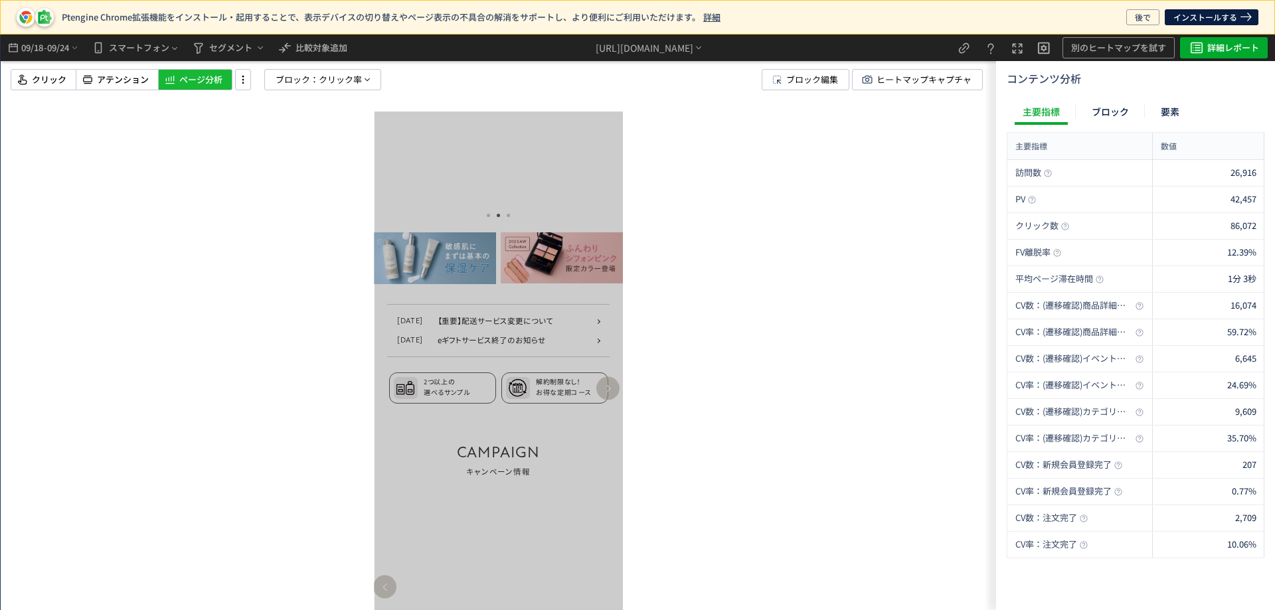
drag, startPoint x: 477, startPoint y: 257, endPoint x: 613, endPoint y: 262, distance: 136.2
click at [297, 490] on img at bounding box center [275, 519] width 44 height 58
